Goal: Find specific page/section: Find specific page/section

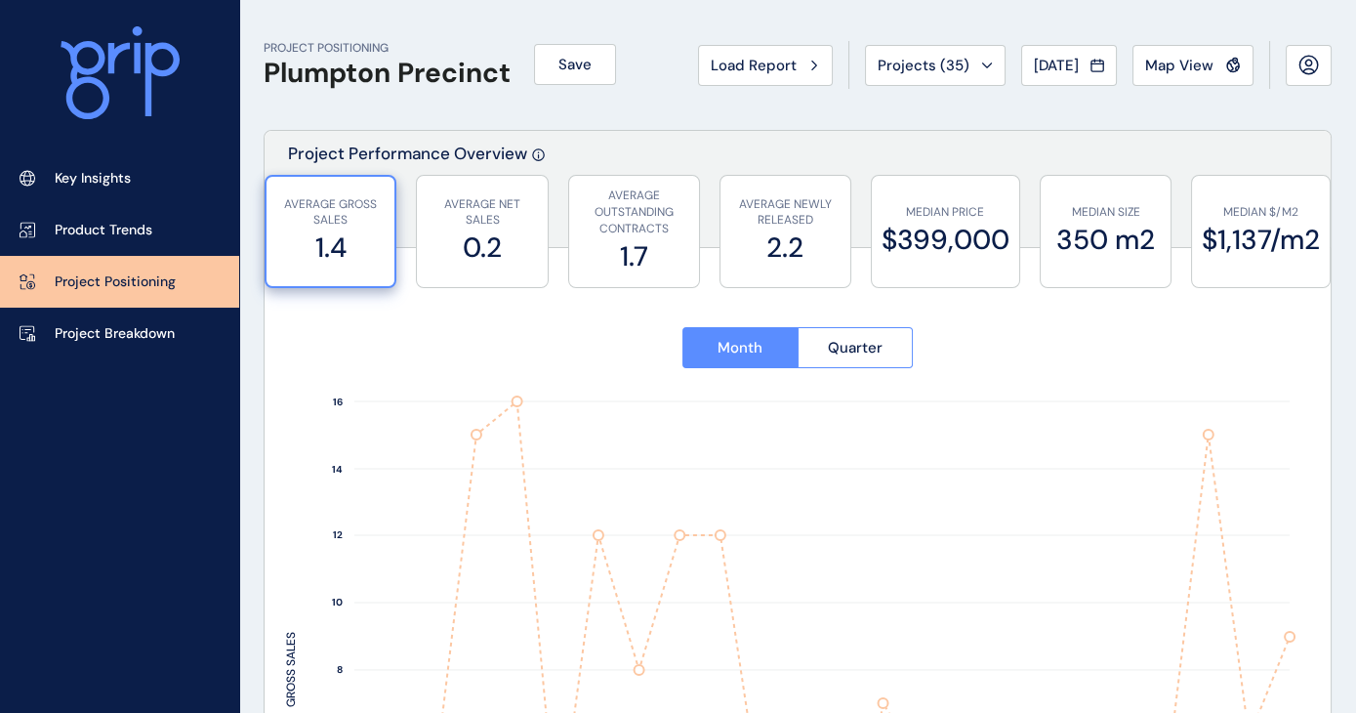
click at [508, 15] on div "PROJECT POSITIONING Plumpton Precinct Save Load Report Projects ( 35 ) Jul 2025…" at bounding box center [798, 65] width 1068 height 130
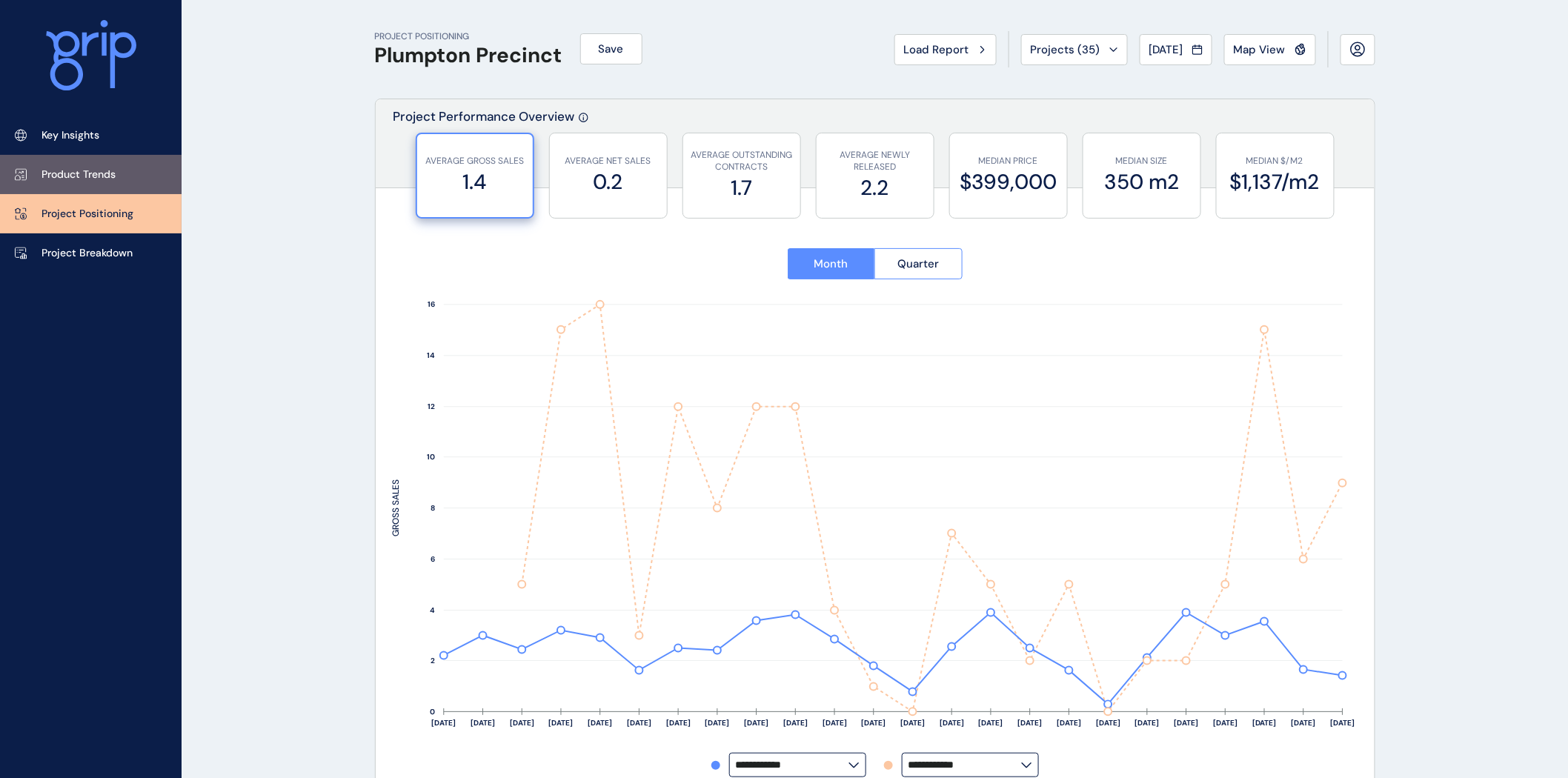
click at [61, 165] on link "Product Trends" at bounding box center [90, 175] width 181 height 39
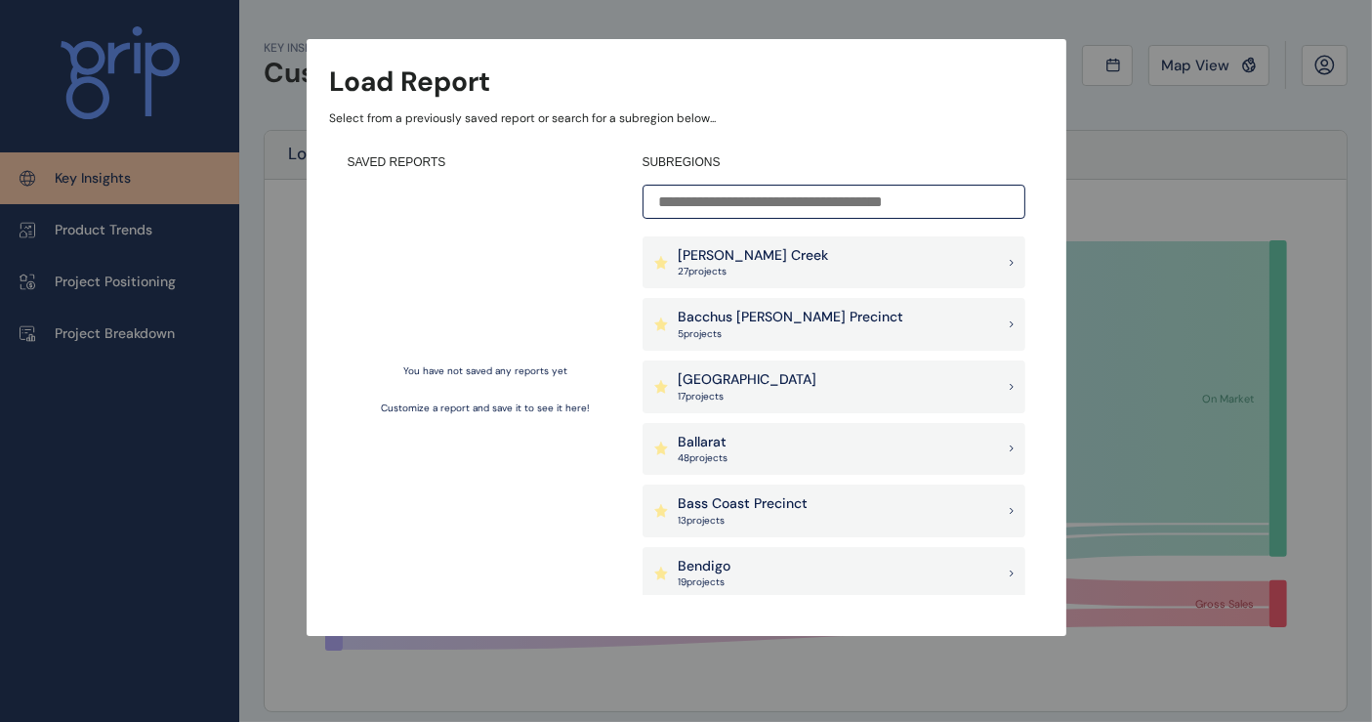
click at [1200, 170] on div "Load Report Select from a previously saved report or search for a subregion bel…" at bounding box center [686, 298] width 1372 height 597
